Goal: Browse casually

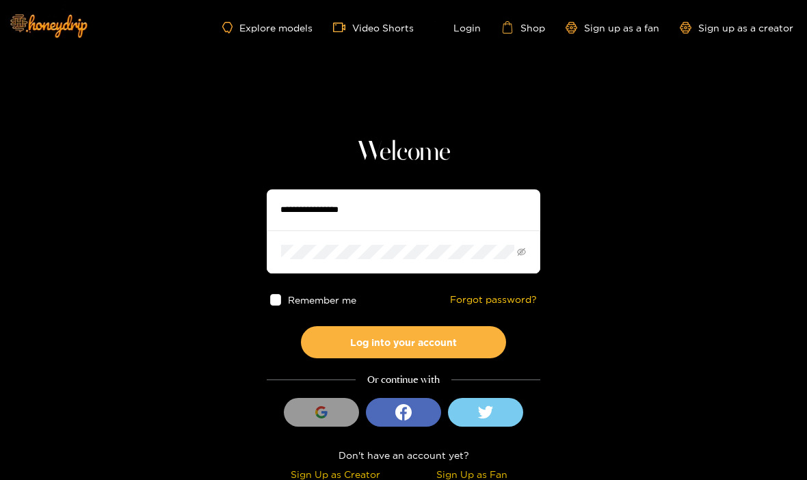
scroll to position [1, 0]
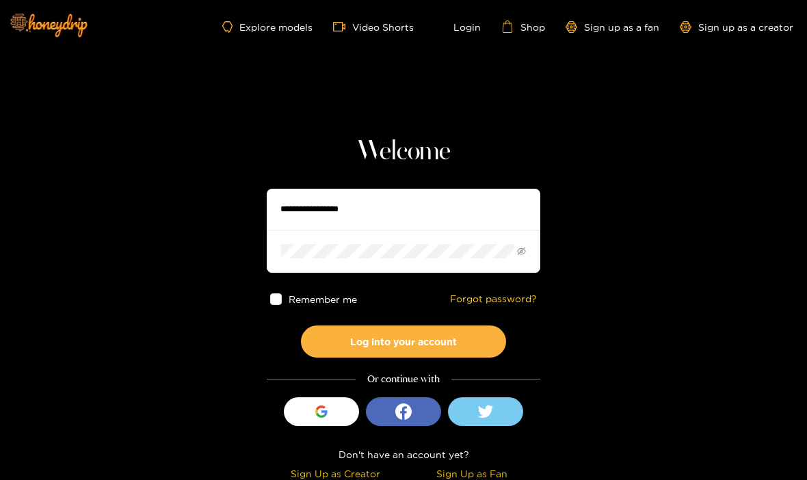
type input "**********"
click at [404, 342] on button "Log into your account" at bounding box center [403, 342] width 205 height 32
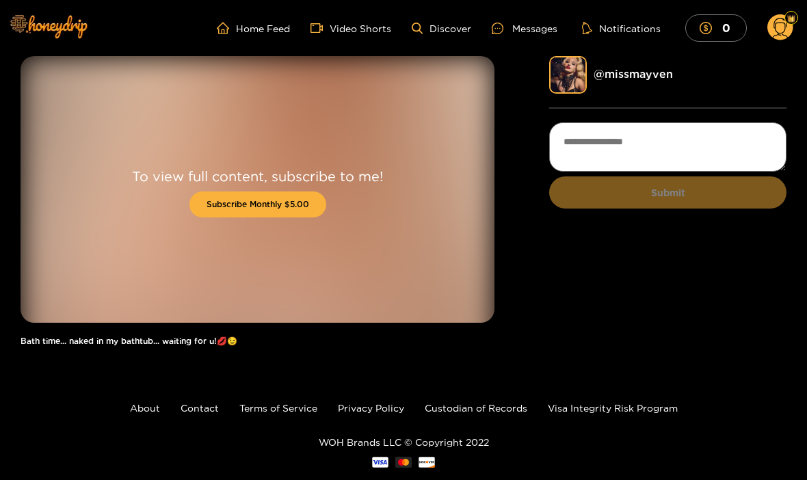
click at [639, 74] on link "@ missmayven" at bounding box center [633, 74] width 79 height 12
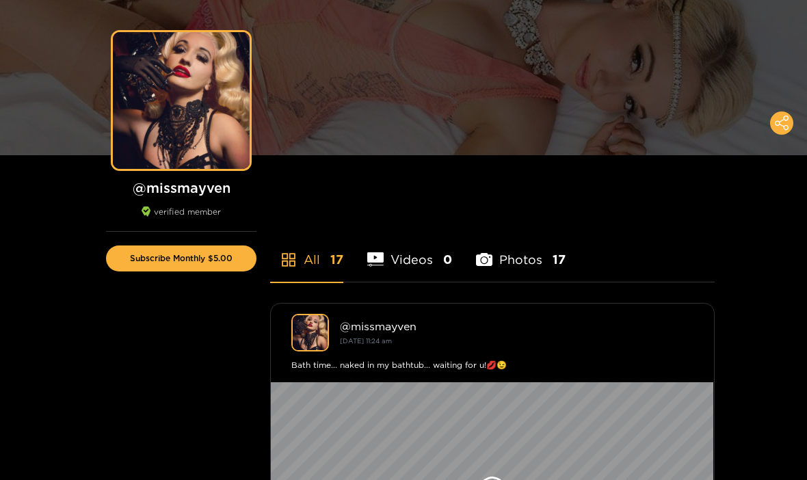
scroll to position [92, 0]
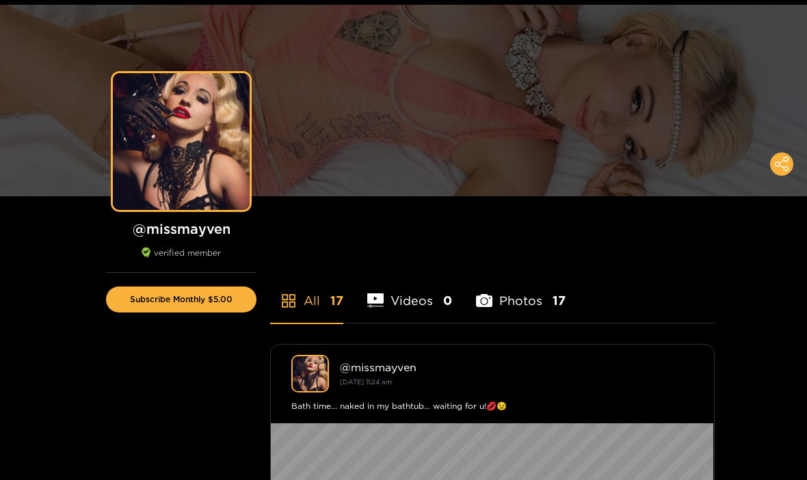
click at [138, 177] on div "Preview" at bounding box center [181, 142] width 137 height 137
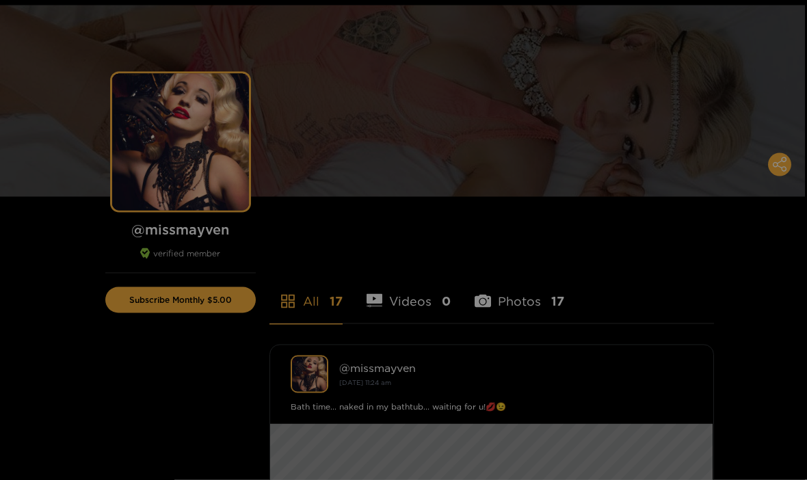
scroll to position [51, 0]
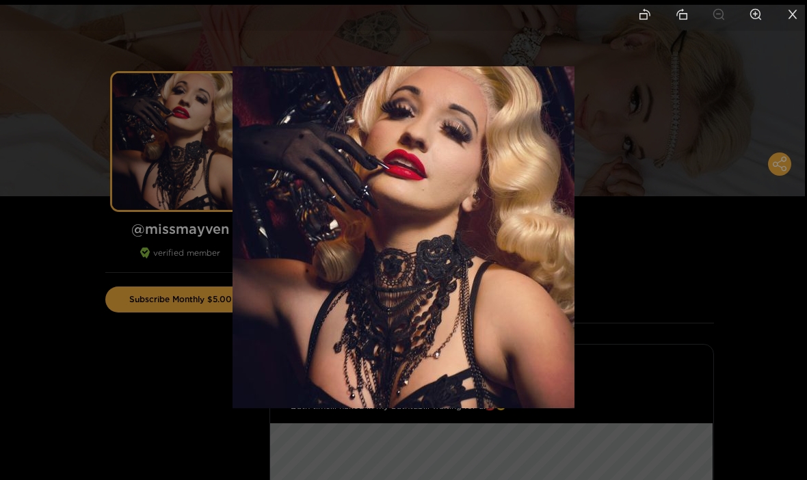
click at [64, 244] on div at bounding box center [403, 240] width 807 height 480
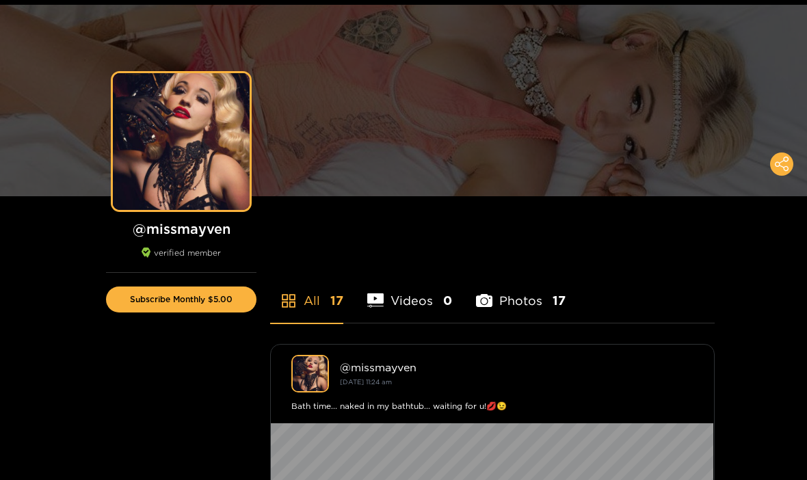
click at [783, 163] on icon at bounding box center [782, 164] width 14 height 15
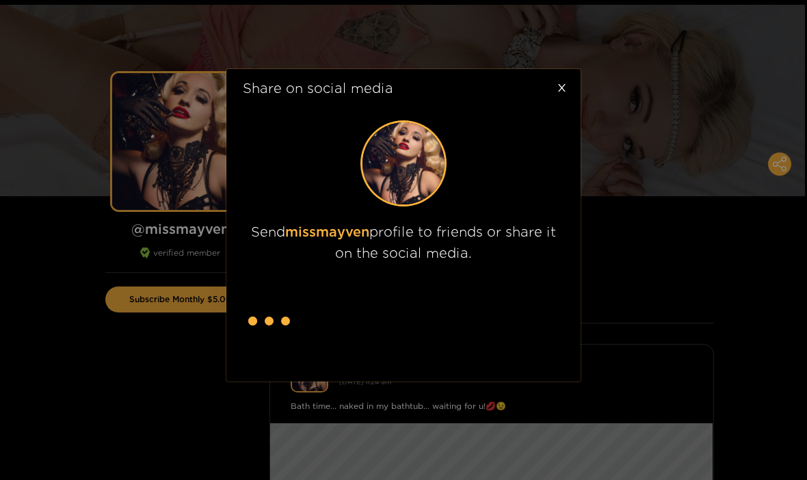
click at [564, 91] on icon "close" at bounding box center [562, 88] width 8 height 8
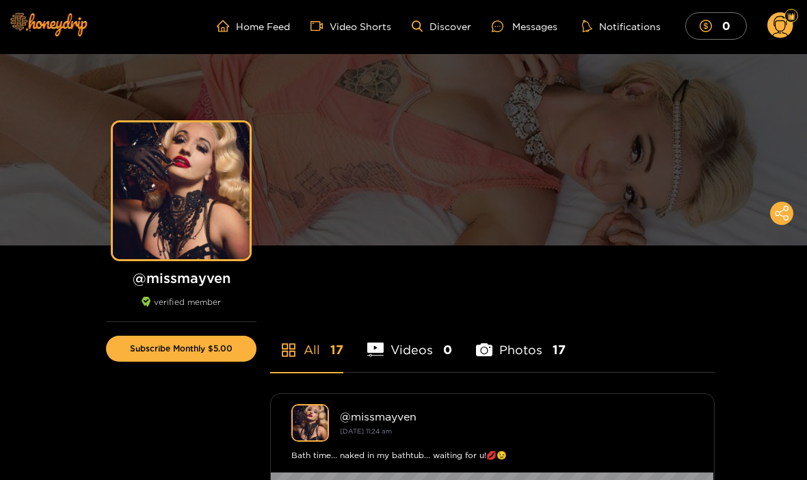
scroll to position [0, 0]
